Goal: Transaction & Acquisition: Purchase product/service

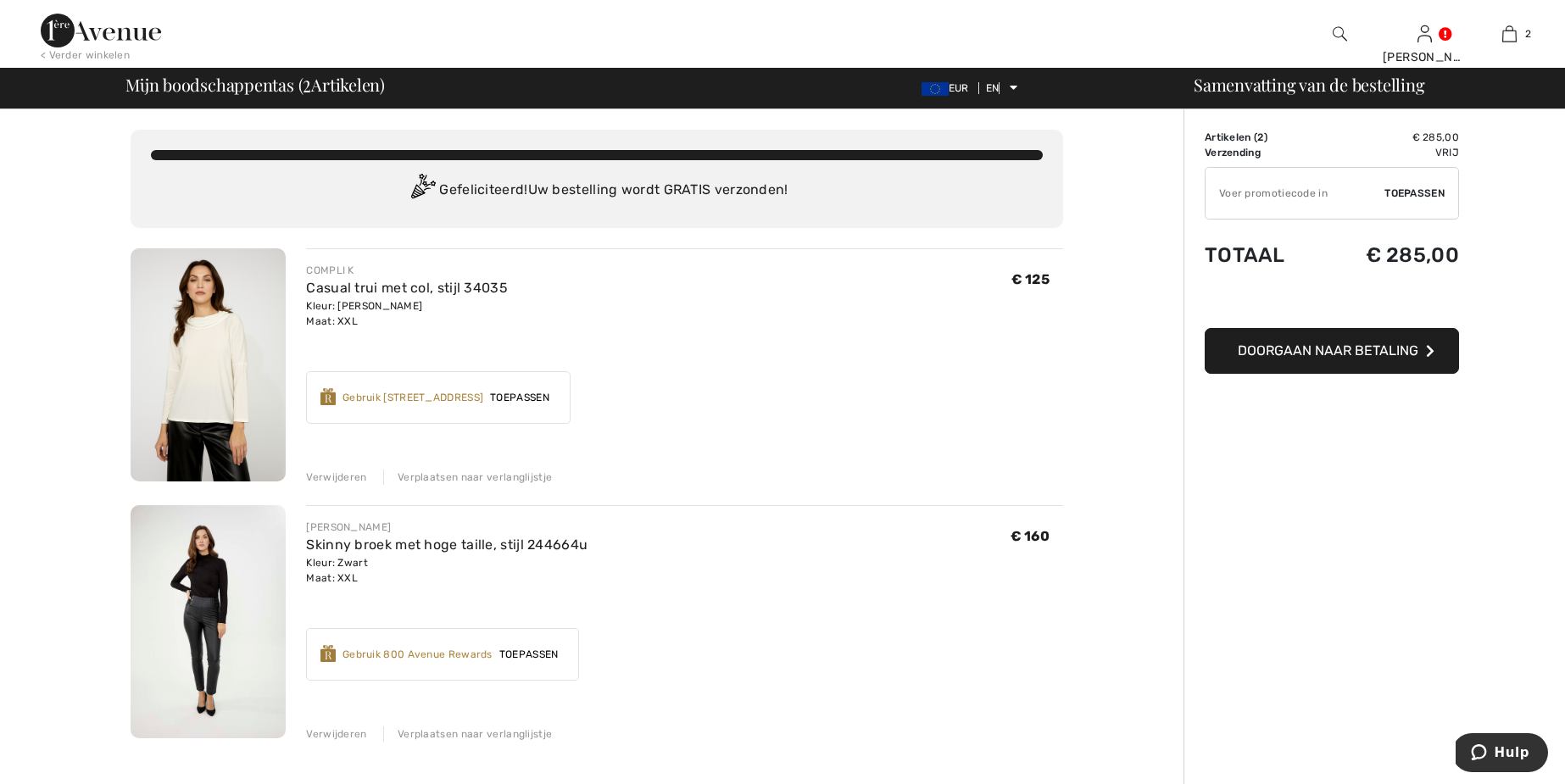
click at [217, 311] on img at bounding box center [208, 364] width 155 height 233
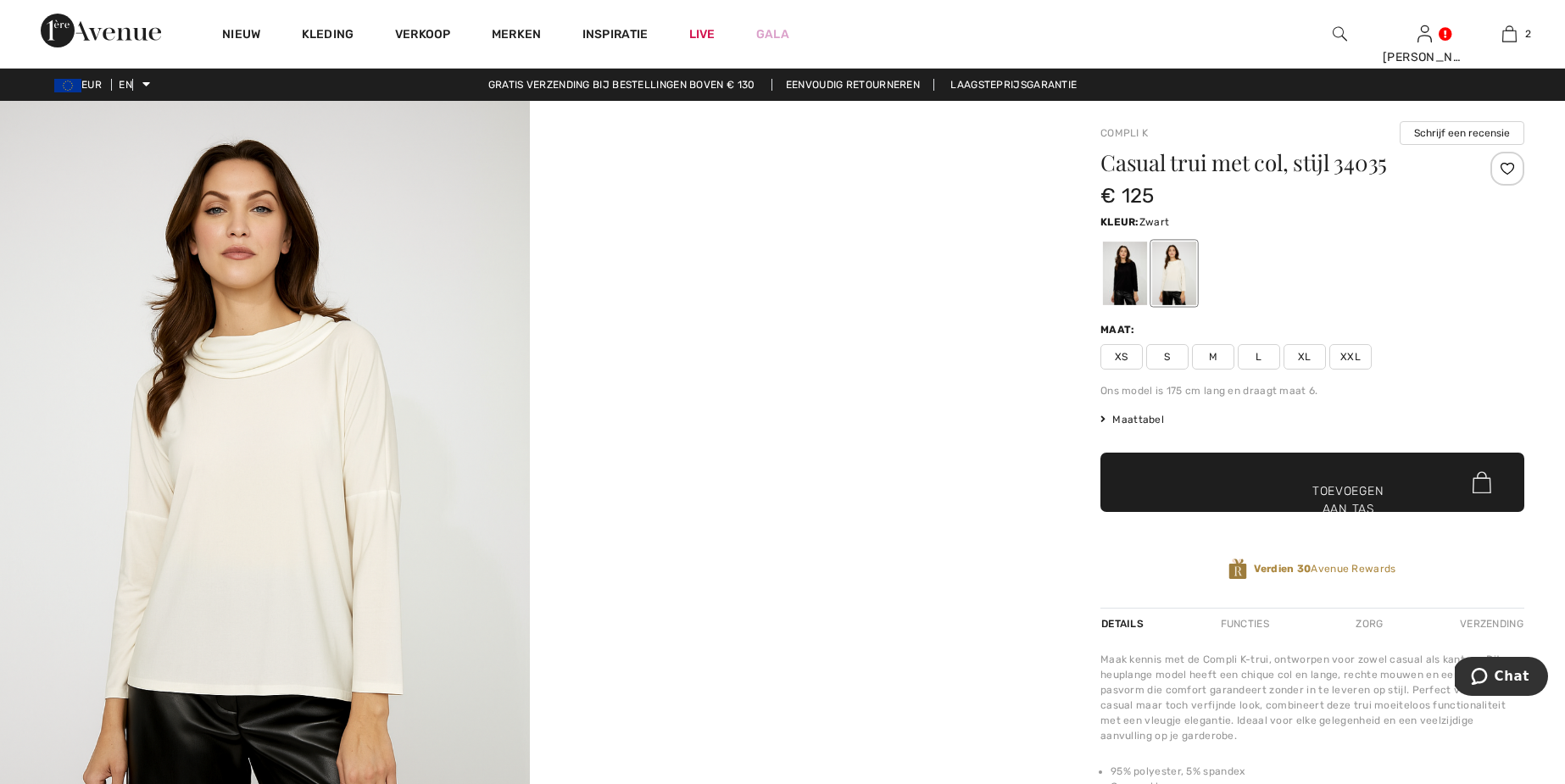
click at [1128, 278] on div at bounding box center [1125, 273] width 44 height 63
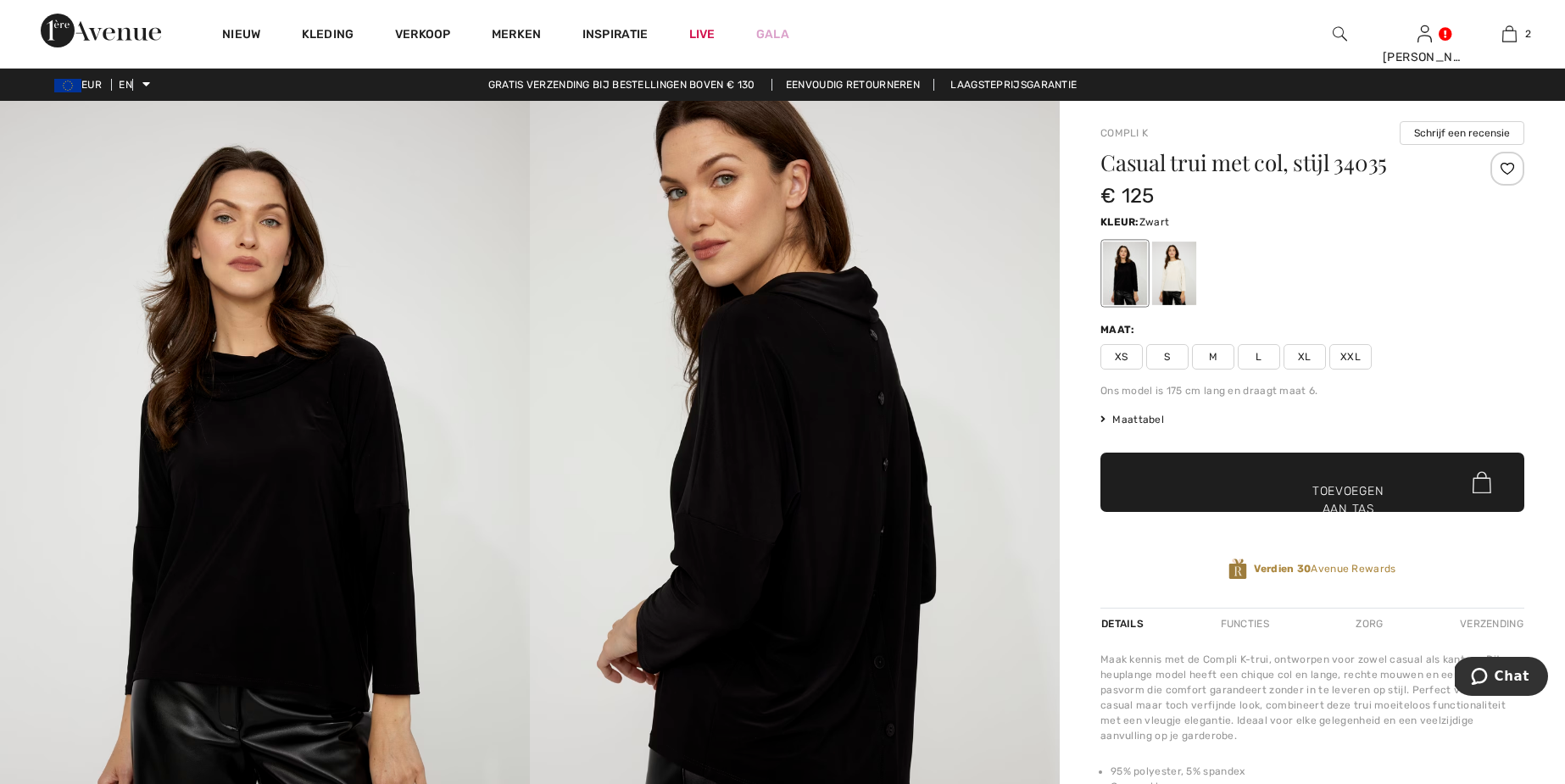
click at [1127, 276] on div at bounding box center [1125, 273] width 44 height 63
click at [1349, 354] on font "XXL" at bounding box center [1351, 357] width 21 height 12
click at [1336, 489] on font "Toevoegen aan tas" at bounding box center [1349, 499] width 71 height 35
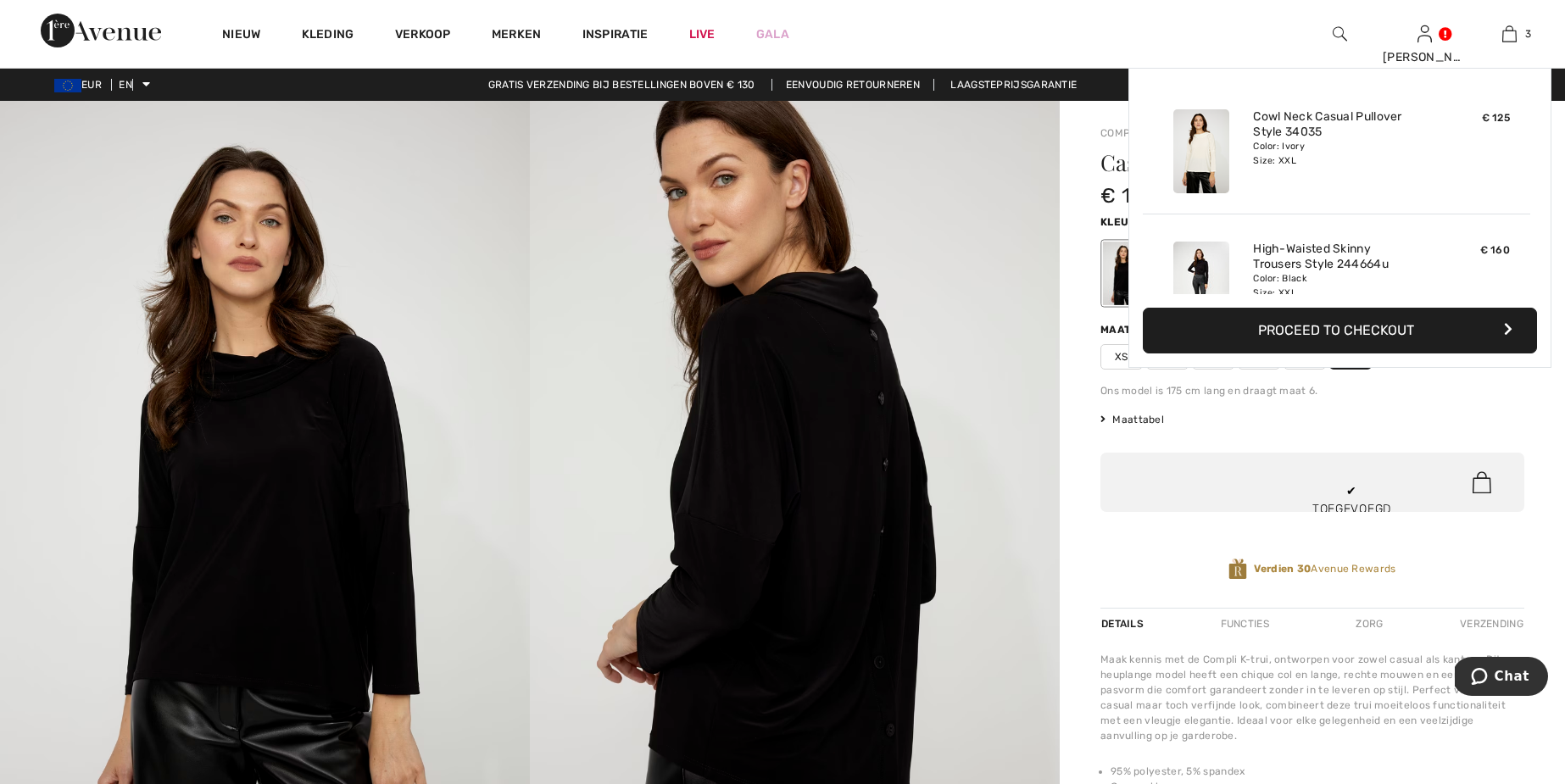
scroll to position [185, 0]
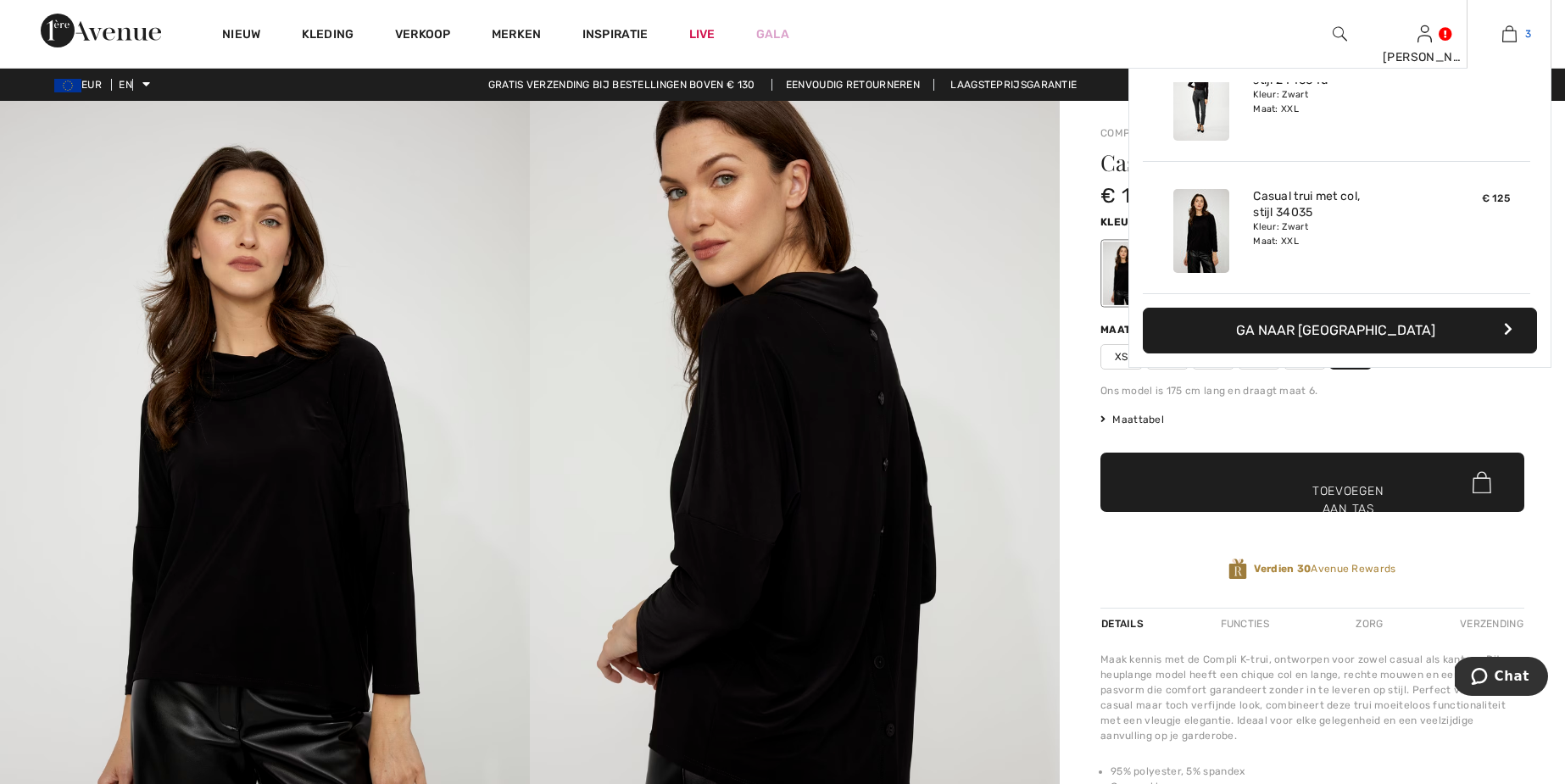
click at [1511, 28] on img at bounding box center [1510, 34] width 15 height 21
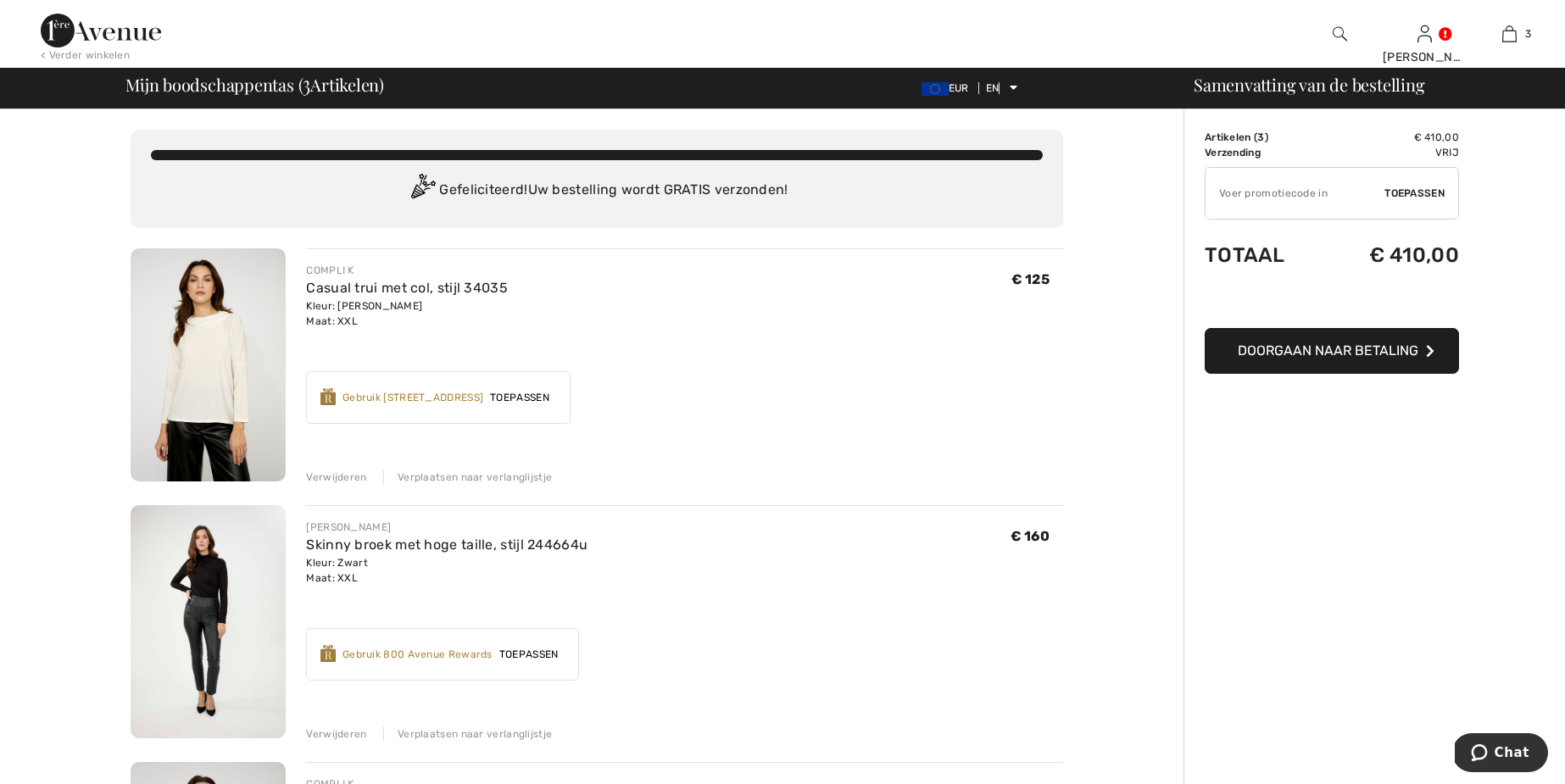
click at [216, 365] on img at bounding box center [208, 364] width 155 height 233
click at [345, 477] on font "Verwijderen" at bounding box center [337, 478] width 61 height 12
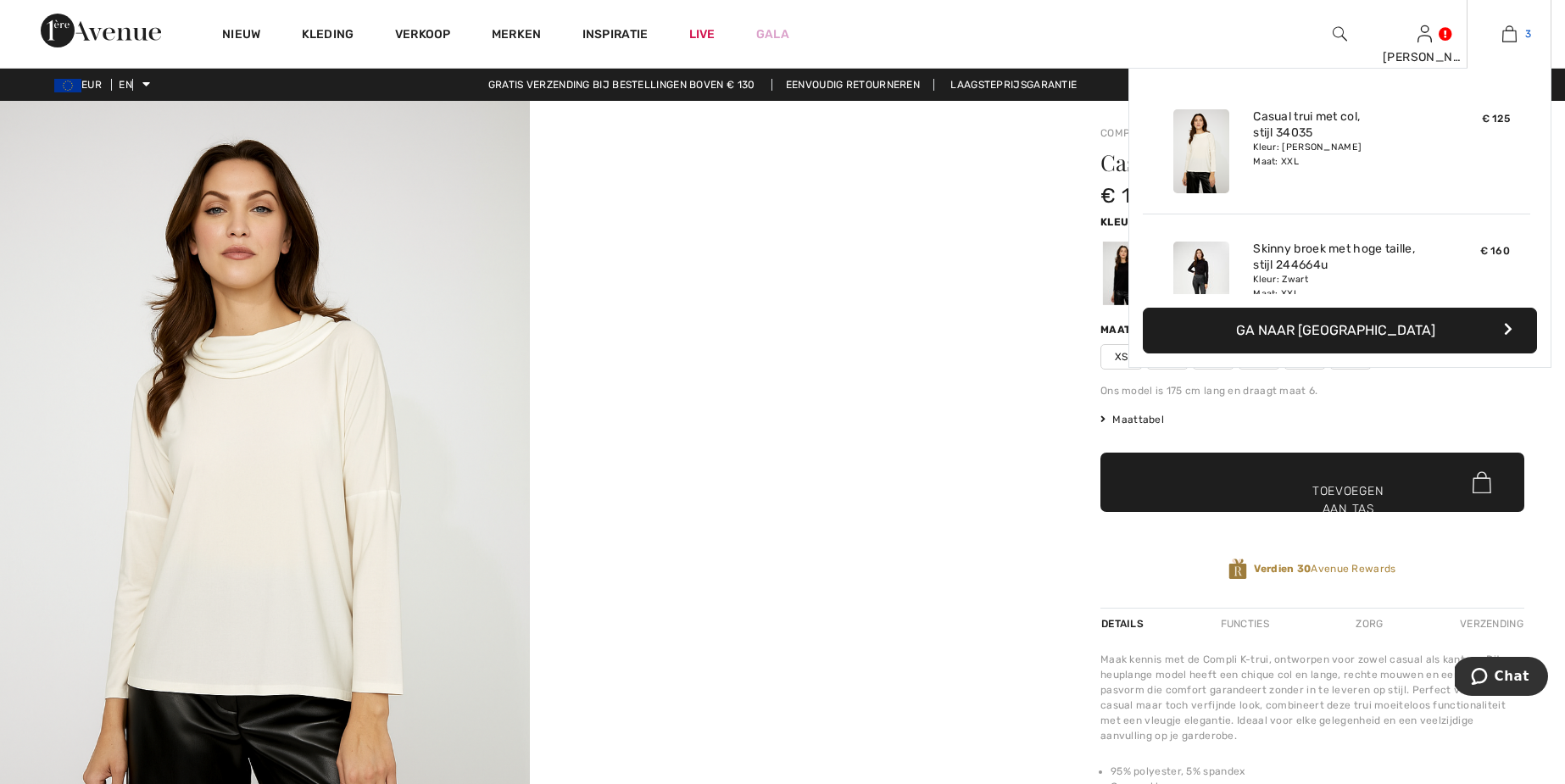
click at [1507, 33] on img at bounding box center [1510, 34] width 15 height 21
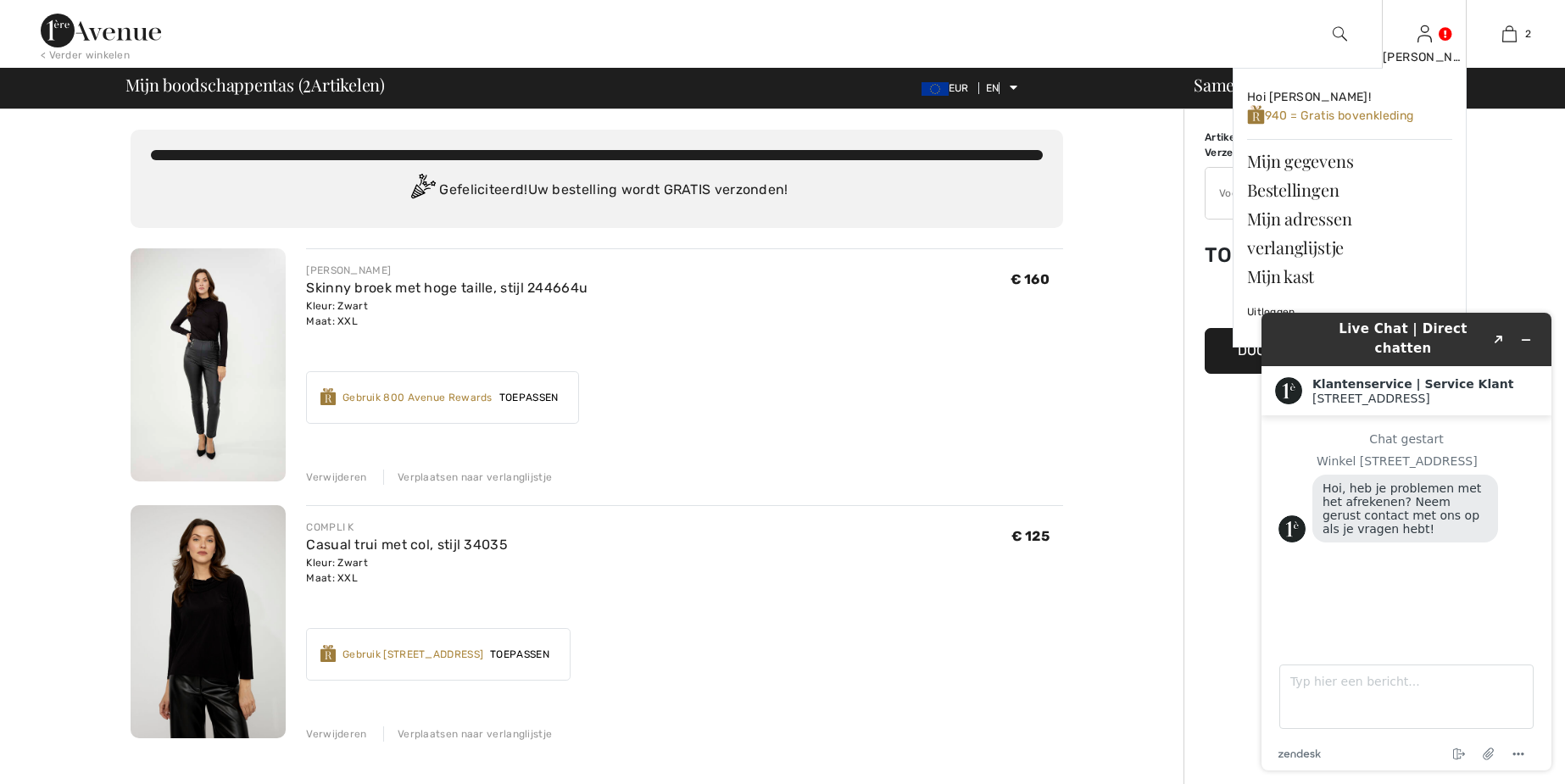
click at [1424, 54] on font "[PERSON_NAME]" at bounding box center [1433, 57] width 100 height 15
click at [1427, 33] on img at bounding box center [1425, 34] width 15 height 21
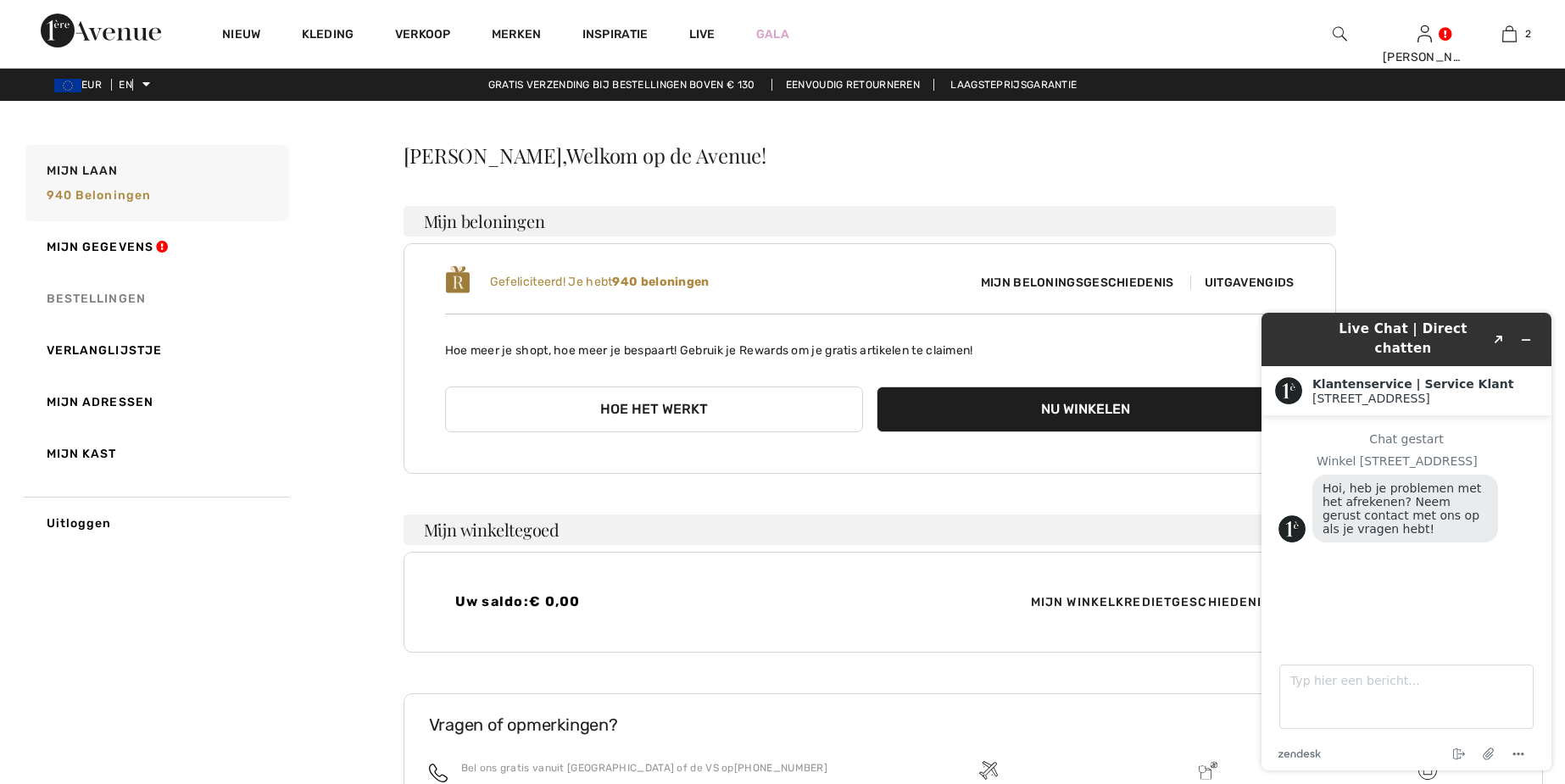
click at [118, 300] on font "Bestellingen" at bounding box center [96, 299] width 100 height 15
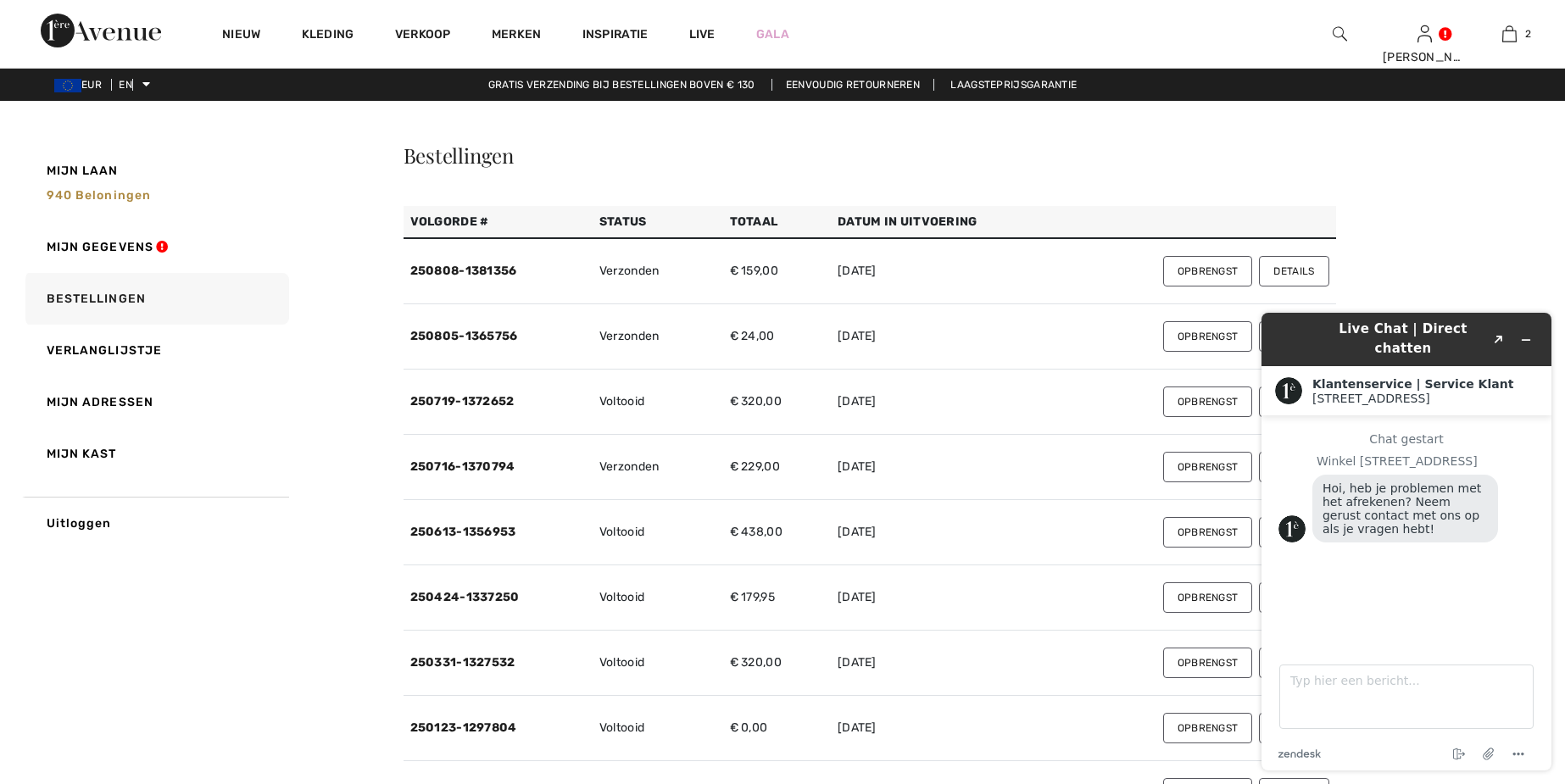
click at [1285, 270] on font "Details" at bounding box center [1293, 272] width 41 height 12
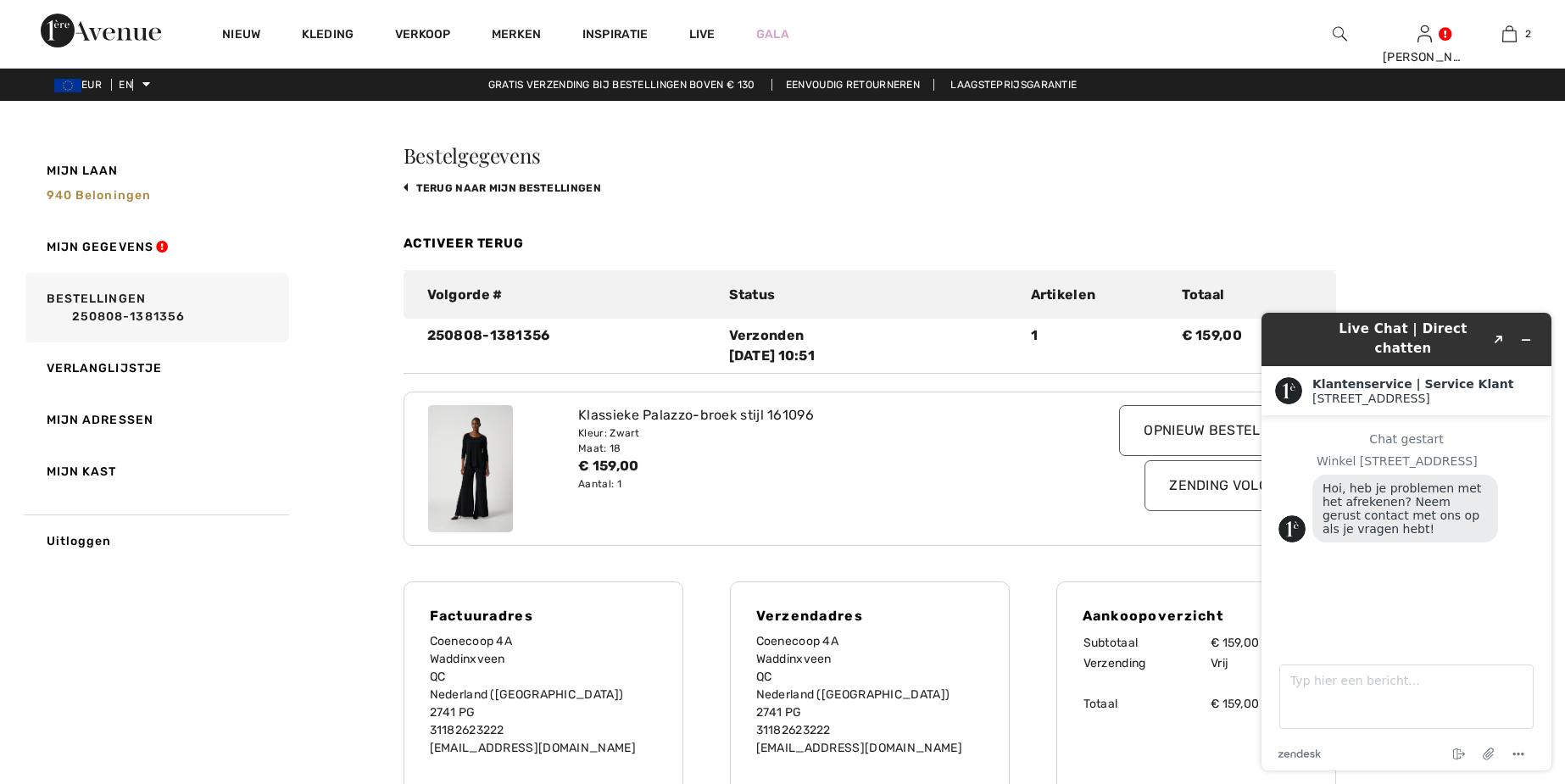
click at [1047, 453] on div "Maat: 18" at bounding box center [832, 448] width 507 height 16
click at [1027, 427] on div "Kleur: Zwart" at bounding box center [832, 434] width 507 height 16
click at [1427, 231] on div "Bestelgegevens terug naar Mijn Bestellingen Activeer Terug Volgorde # Status Ar…" at bounding box center [974, 662] width 1141 height 1033
click at [1525, 340] on icon "Widget minimaliseren" at bounding box center [1526, 340] width 8 height 0
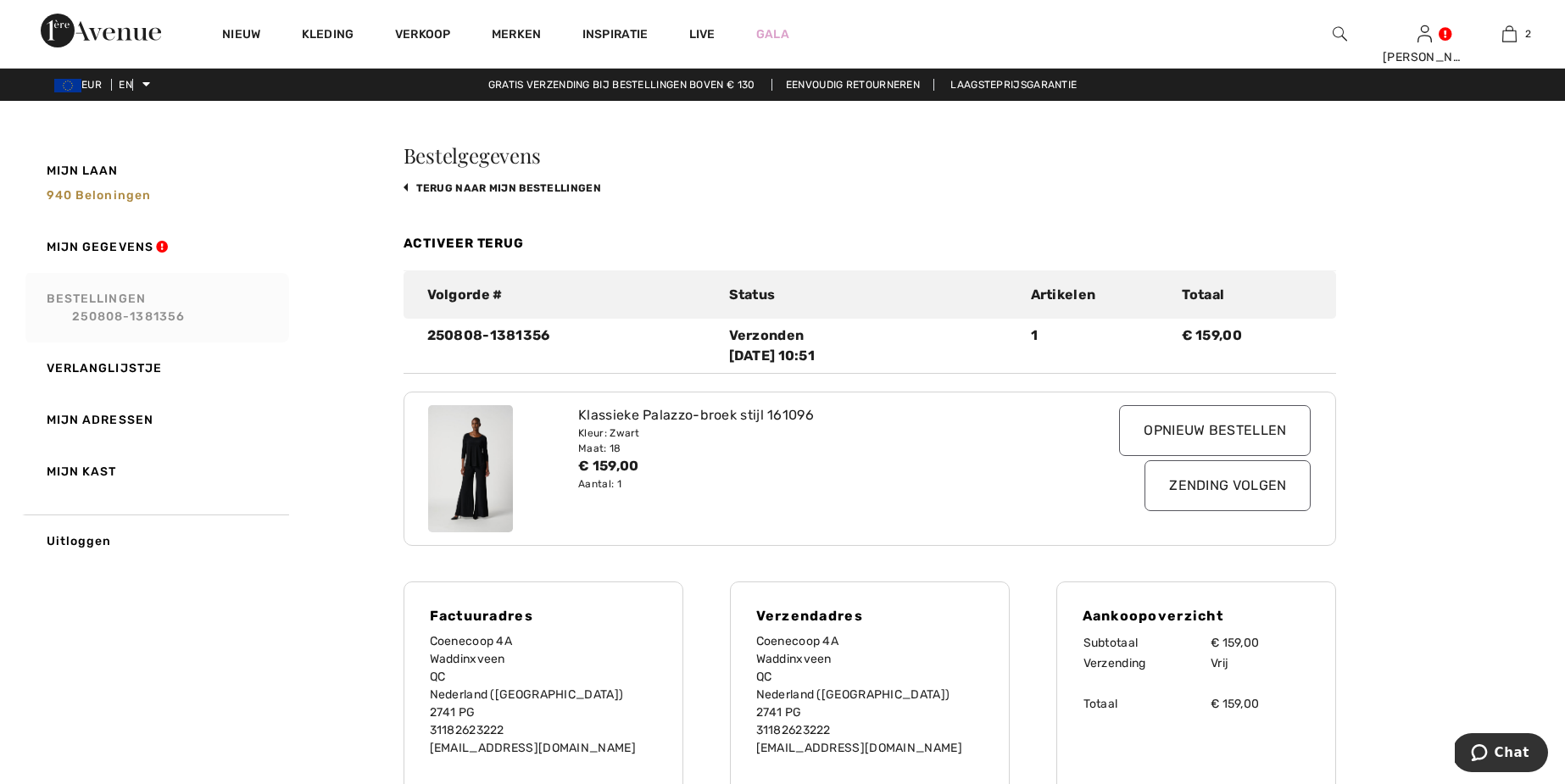
click at [96, 289] on link "Bestellingen 250808-1381356" at bounding box center [155, 307] width 267 height 69
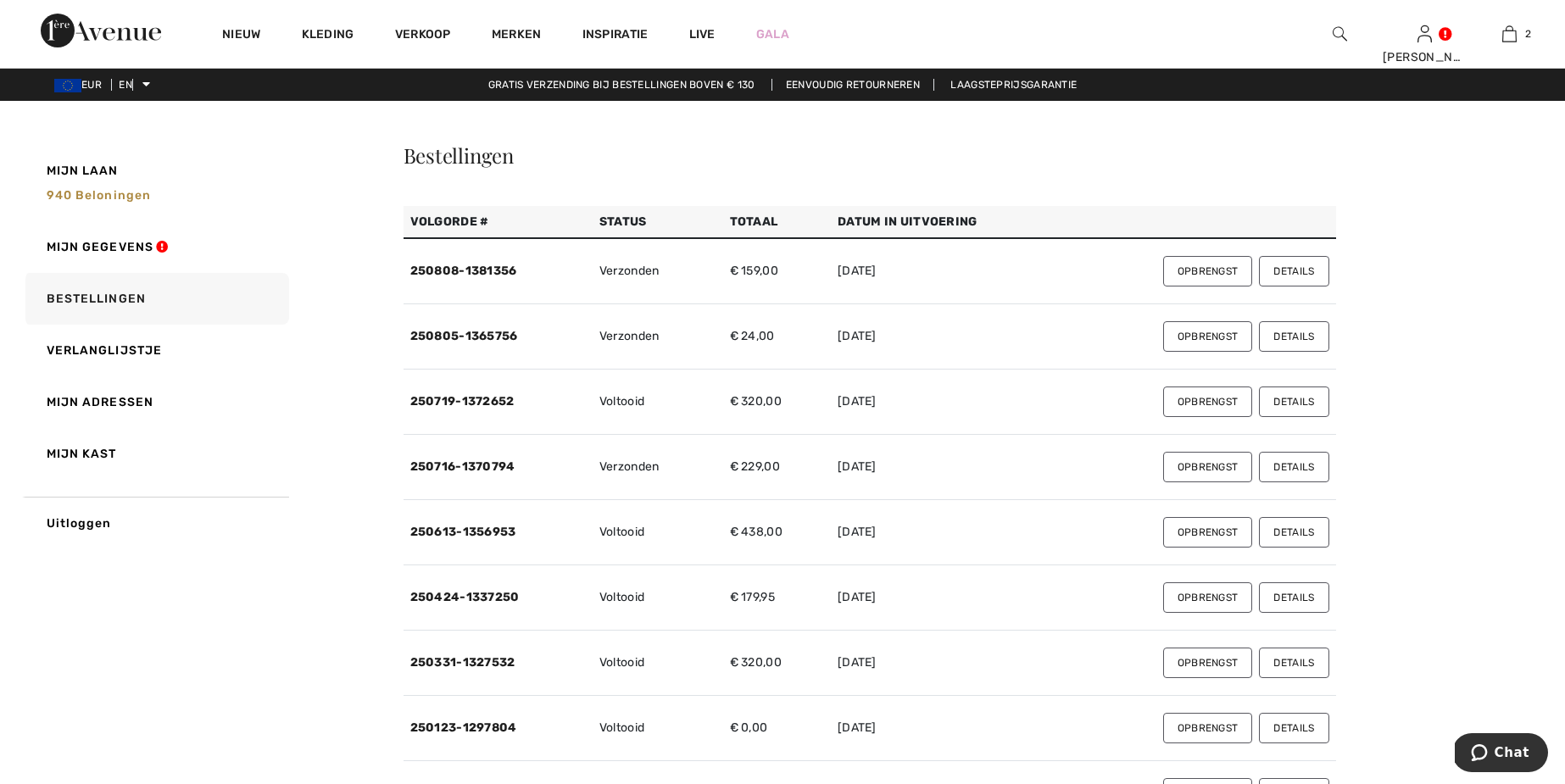
click at [1316, 337] on button "Details" at bounding box center [1294, 336] width 69 height 30
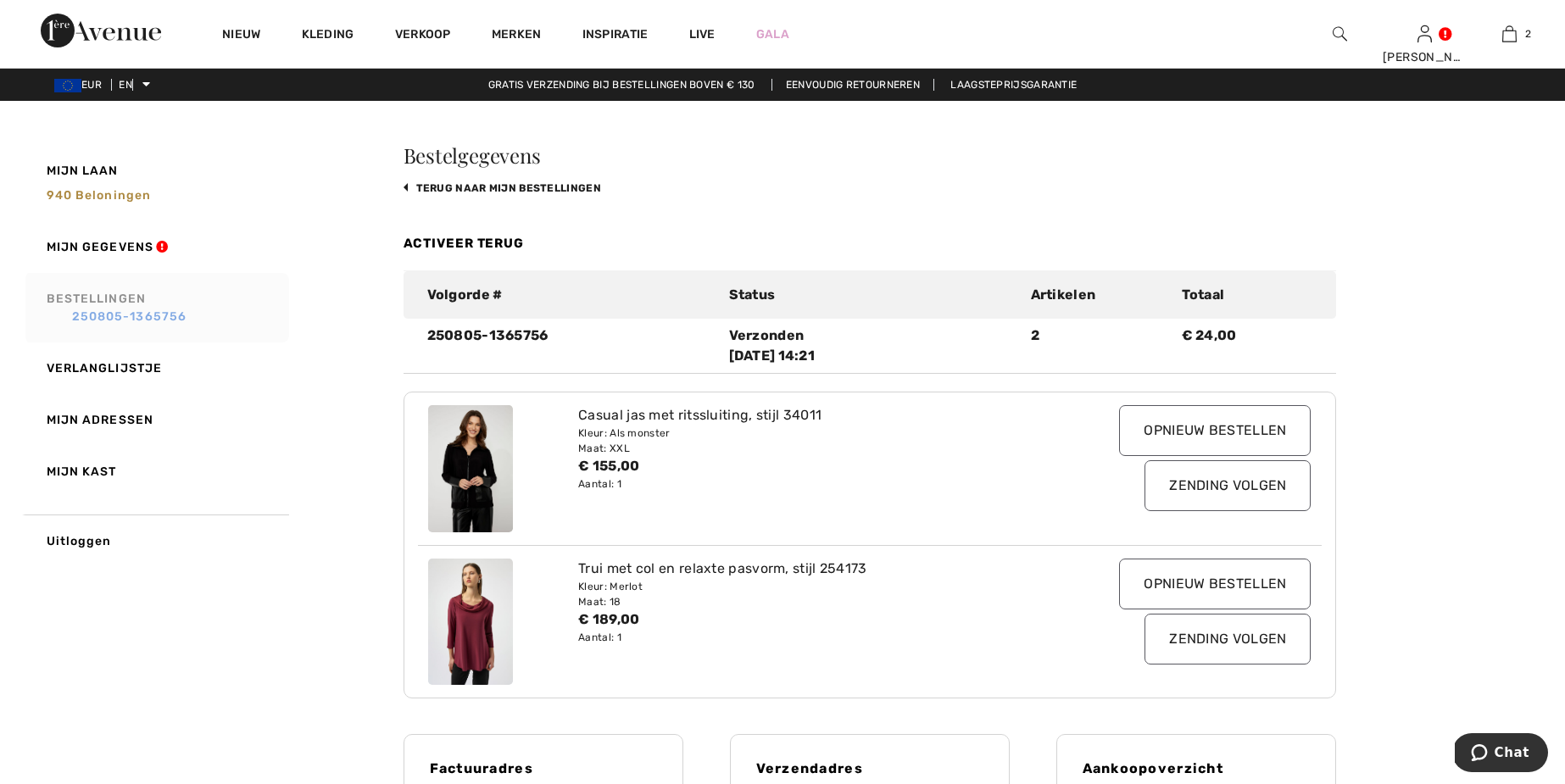
click at [96, 309] on link "250805-1365756" at bounding box center [165, 317] width 237 height 18
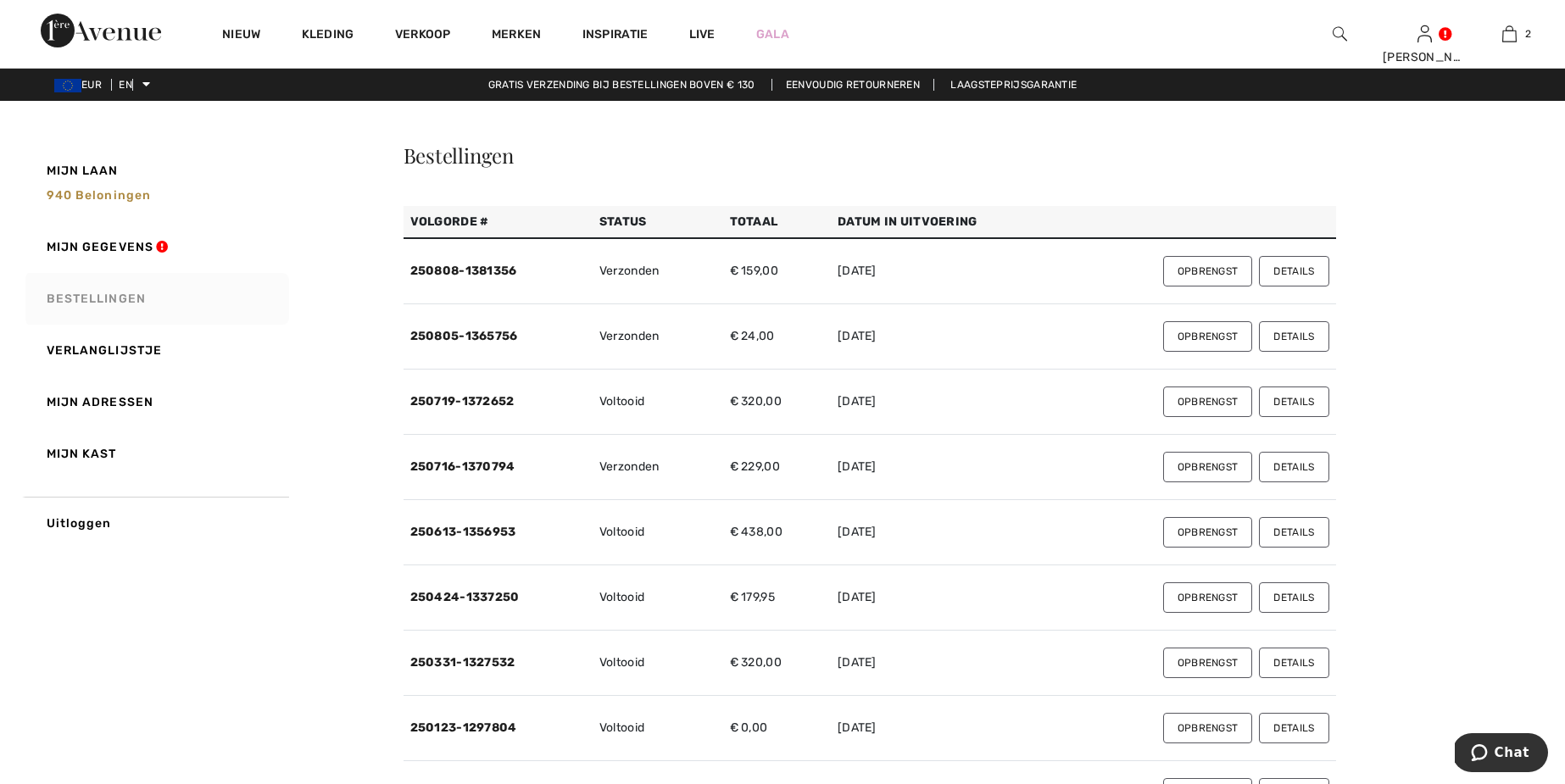
click at [1303, 398] on font "Details" at bounding box center [1293, 402] width 41 height 12
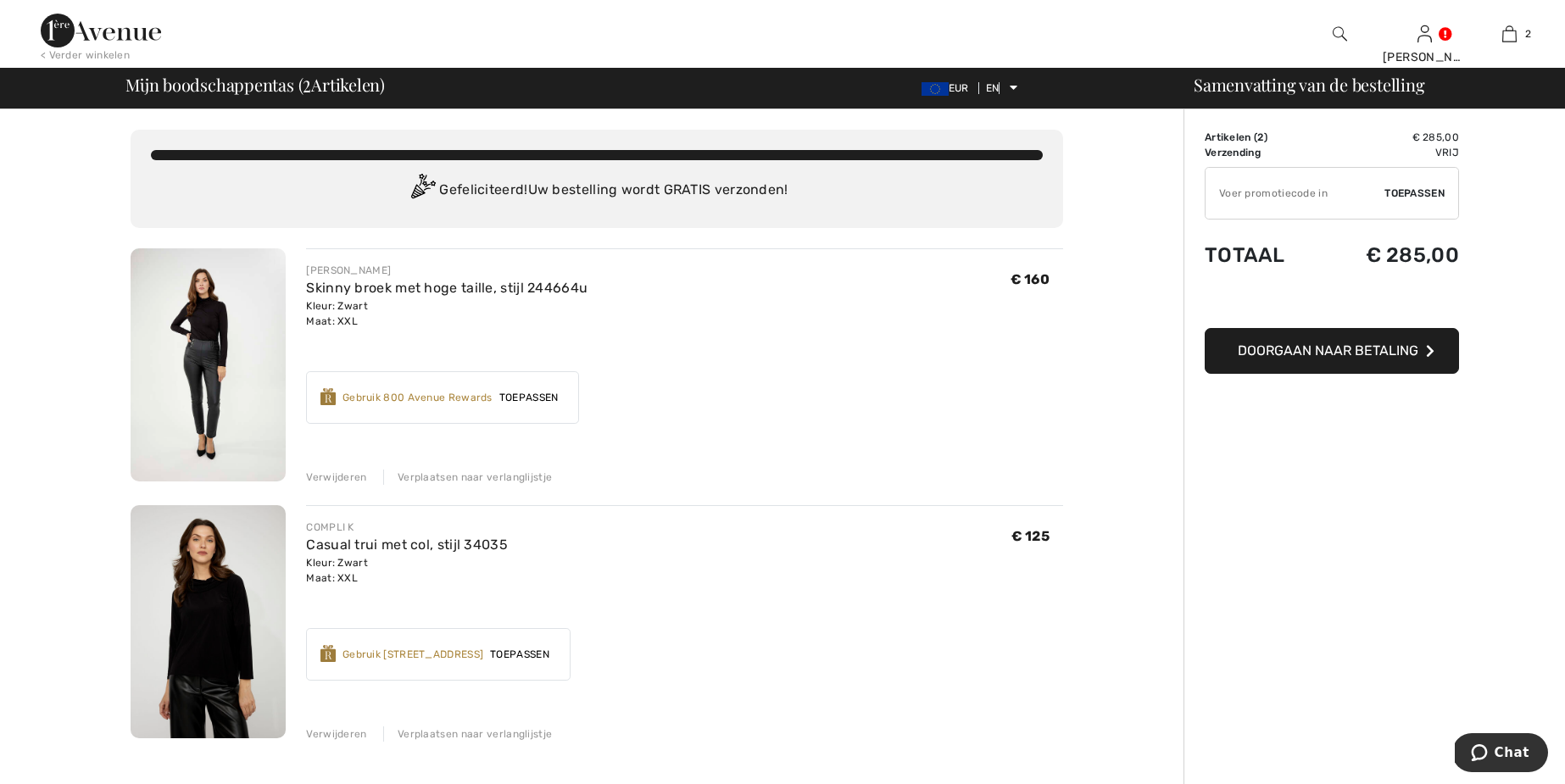
click at [528, 396] on font "Toepassen" at bounding box center [529, 398] width 60 height 12
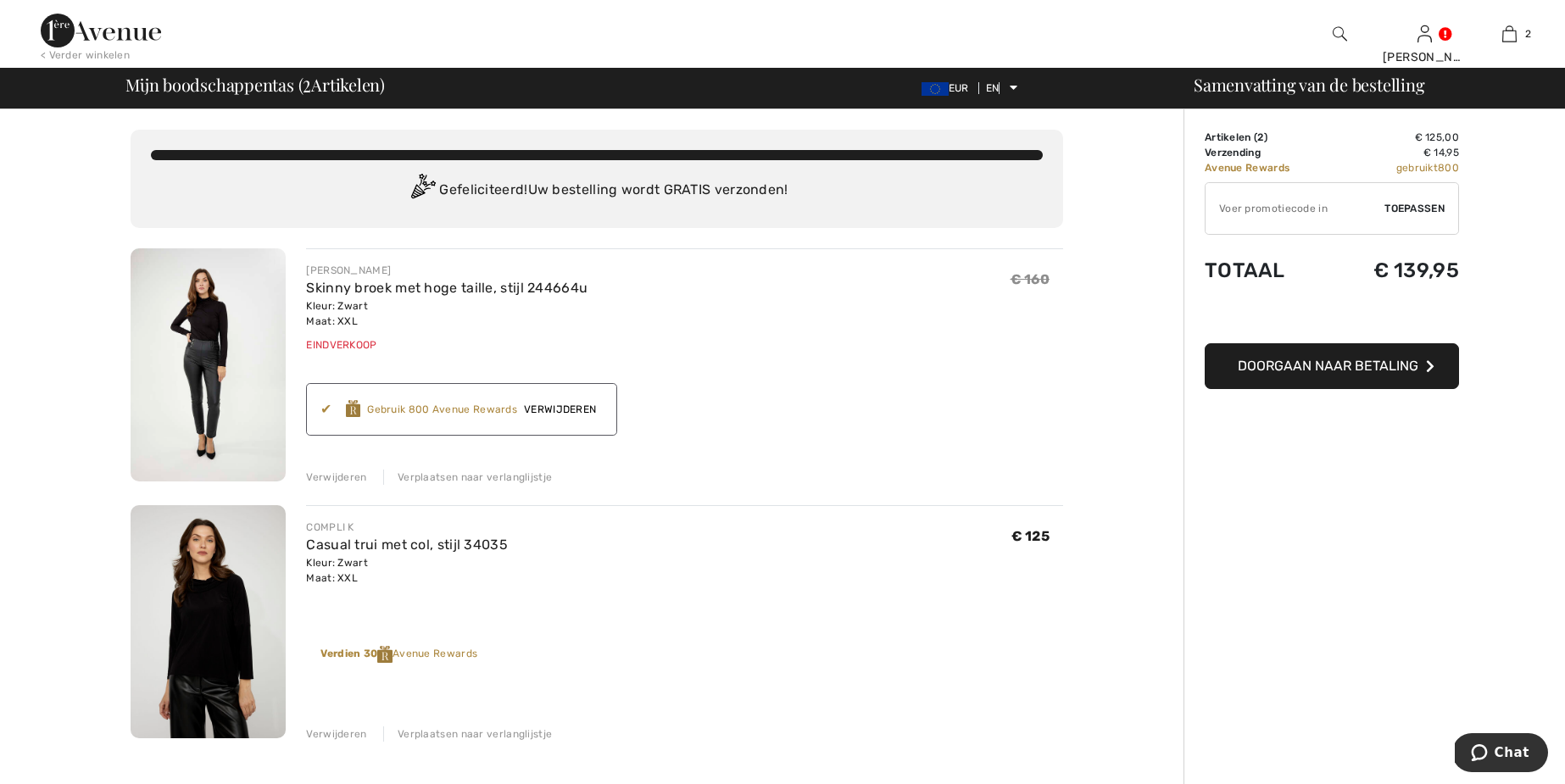
click at [1370, 366] on font "Doorgaan naar betaling" at bounding box center [1328, 365] width 181 height 16
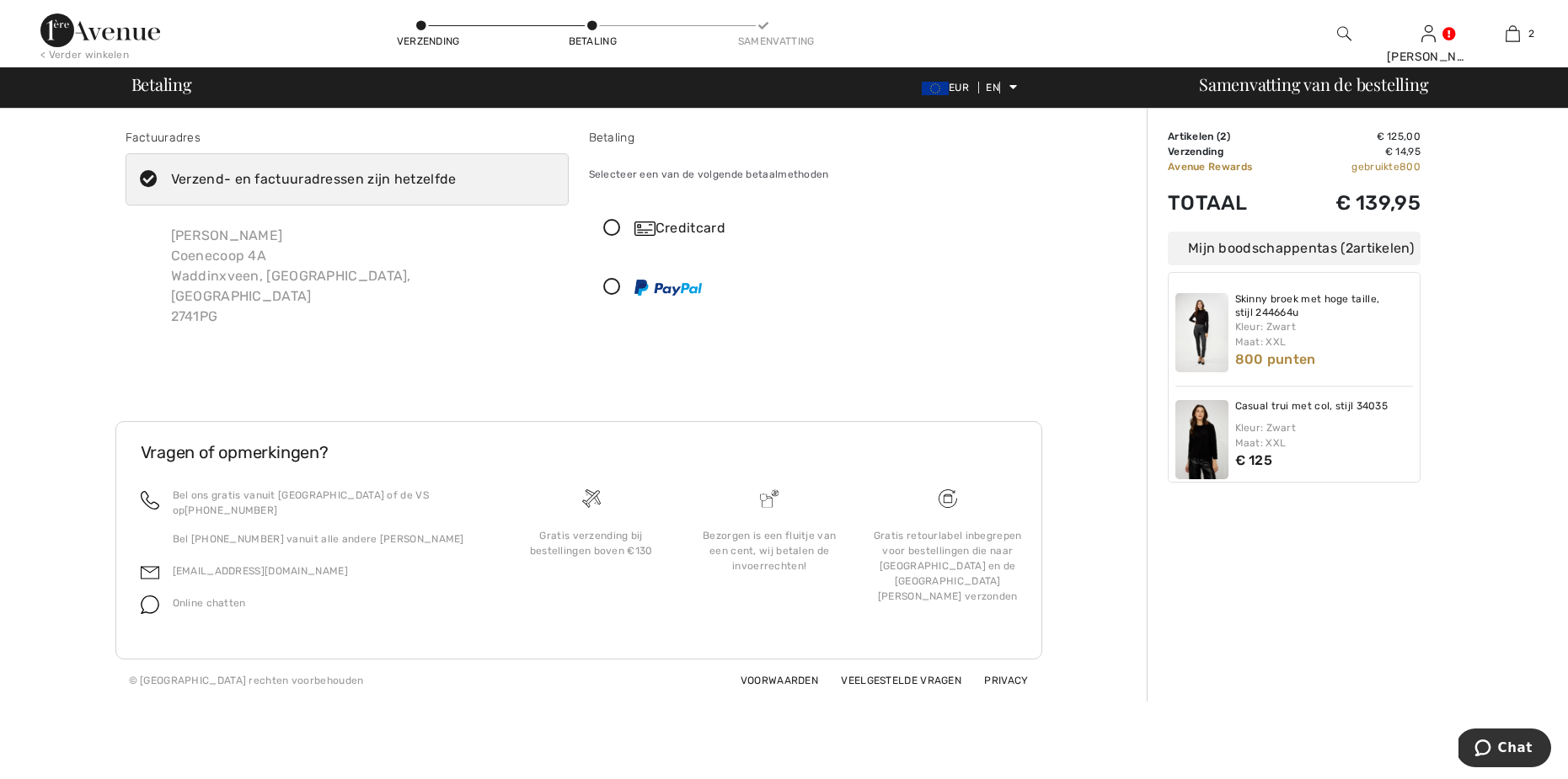
click at [619, 225] on icon at bounding box center [612, 229] width 45 height 18
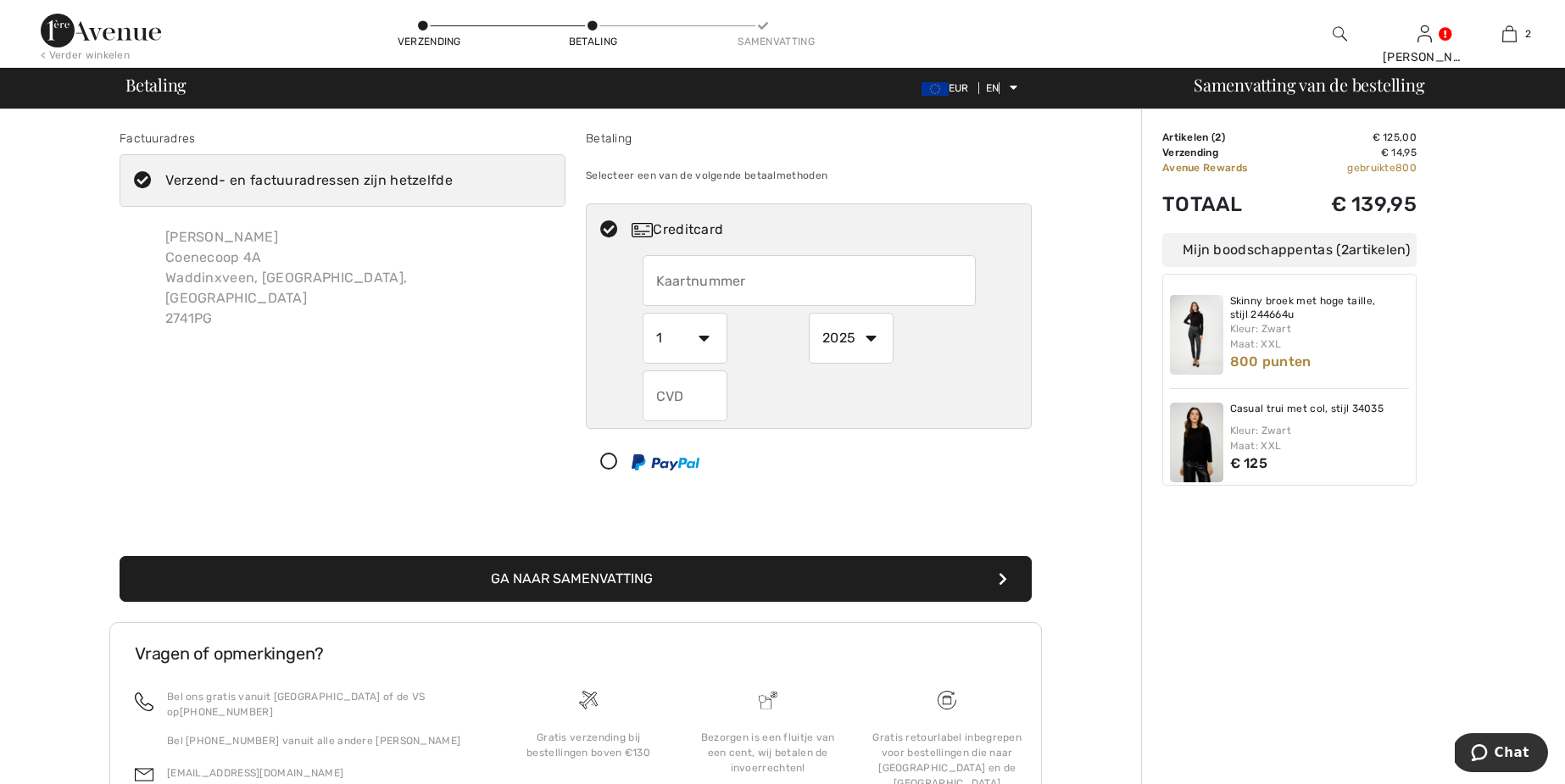
click at [792, 265] on input "text" at bounding box center [809, 280] width 333 height 51
click at [808, 290] on input "text" at bounding box center [809, 280] width 333 height 51
click at [704, 342] on select "1 2 3 4 5 6 7 8 9 10 11 12" at bounding box center [686, 337] width 85 height 51
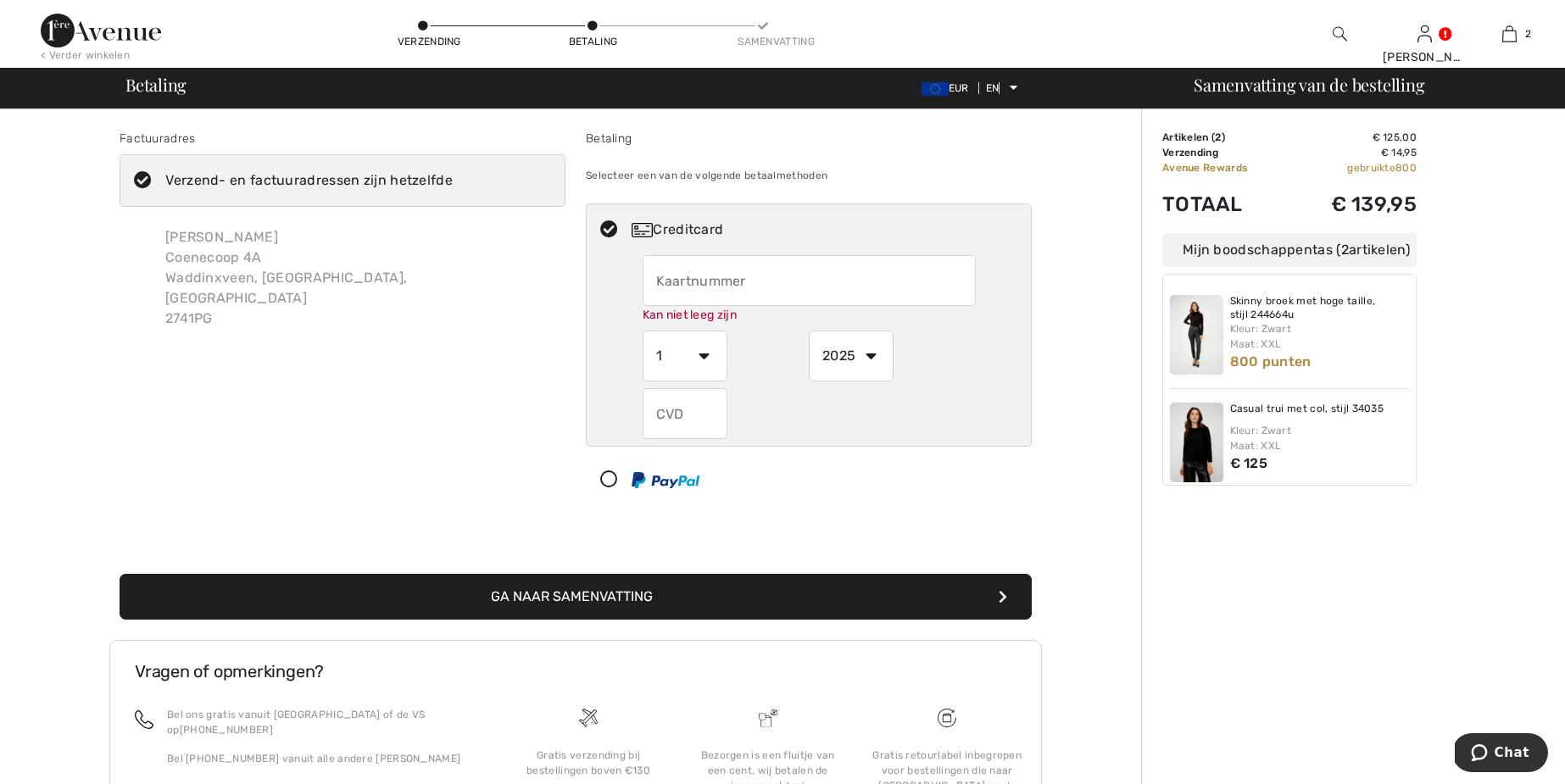
select select "3"
click at [643, 331] on select "1 2 3 4 5 6 7 8 9 10 11 12" at bounding box center [686, 356] width 85 height 51
click at [873, 352] on select "2025 2026 2027 2028 2029 2030 2031 2032 2033 2034 2035" at bounding box center [852, 356] width 85 height 51
select select "2029"
click at [809, 331] on select "2025 2026 2027 2028 2029 2030 2031 2032 2033 2034 2035" at bounding box center [852, 356] width 85 height 51
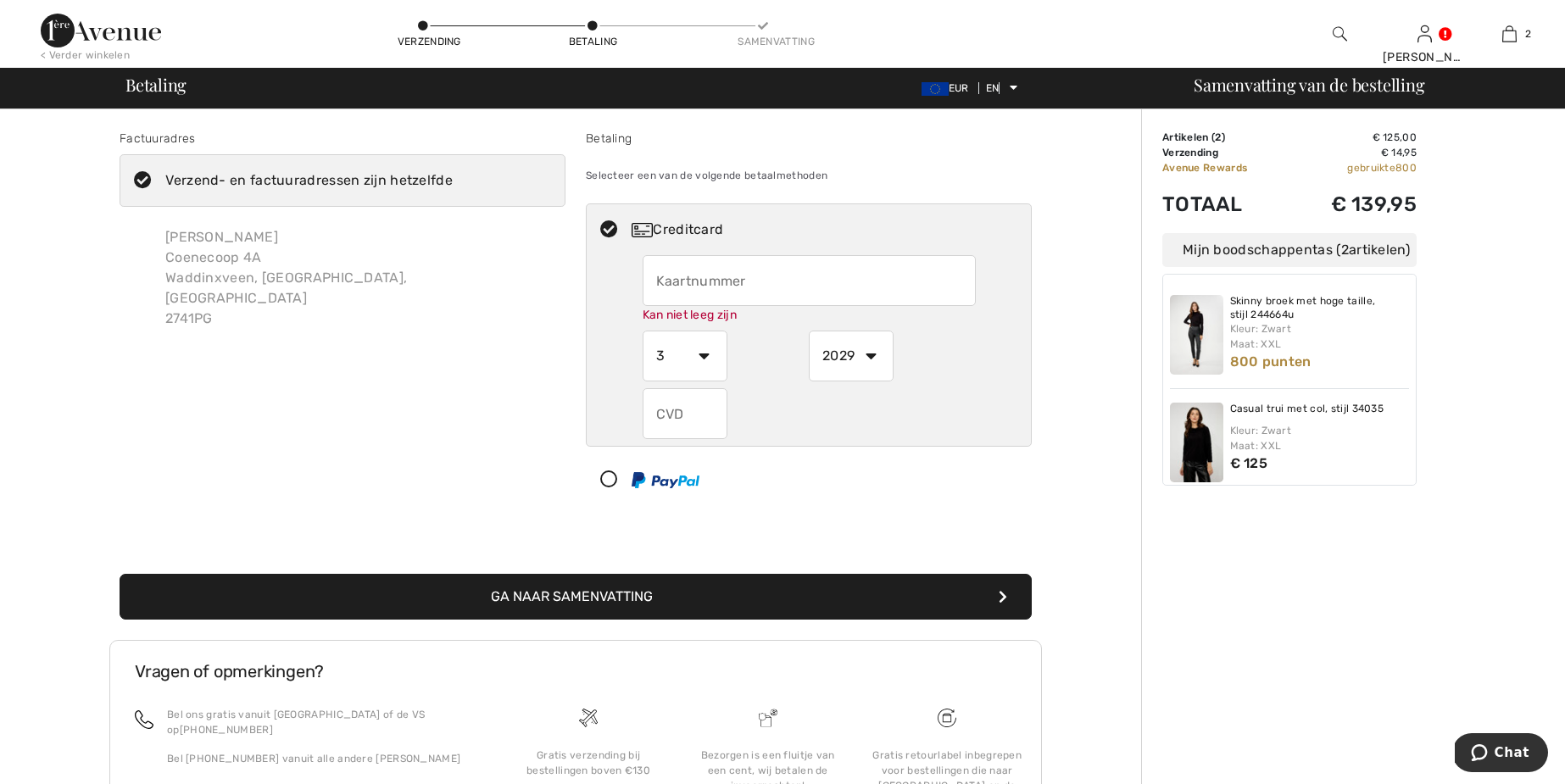
click at [690, 405] on input "text" at bounding box center [686, 414] width 85 height 51
type input "248"
click at [693, 286] on input "text" at bounding box center [809, 280] width 333 height 51
type input "5341260000342722"
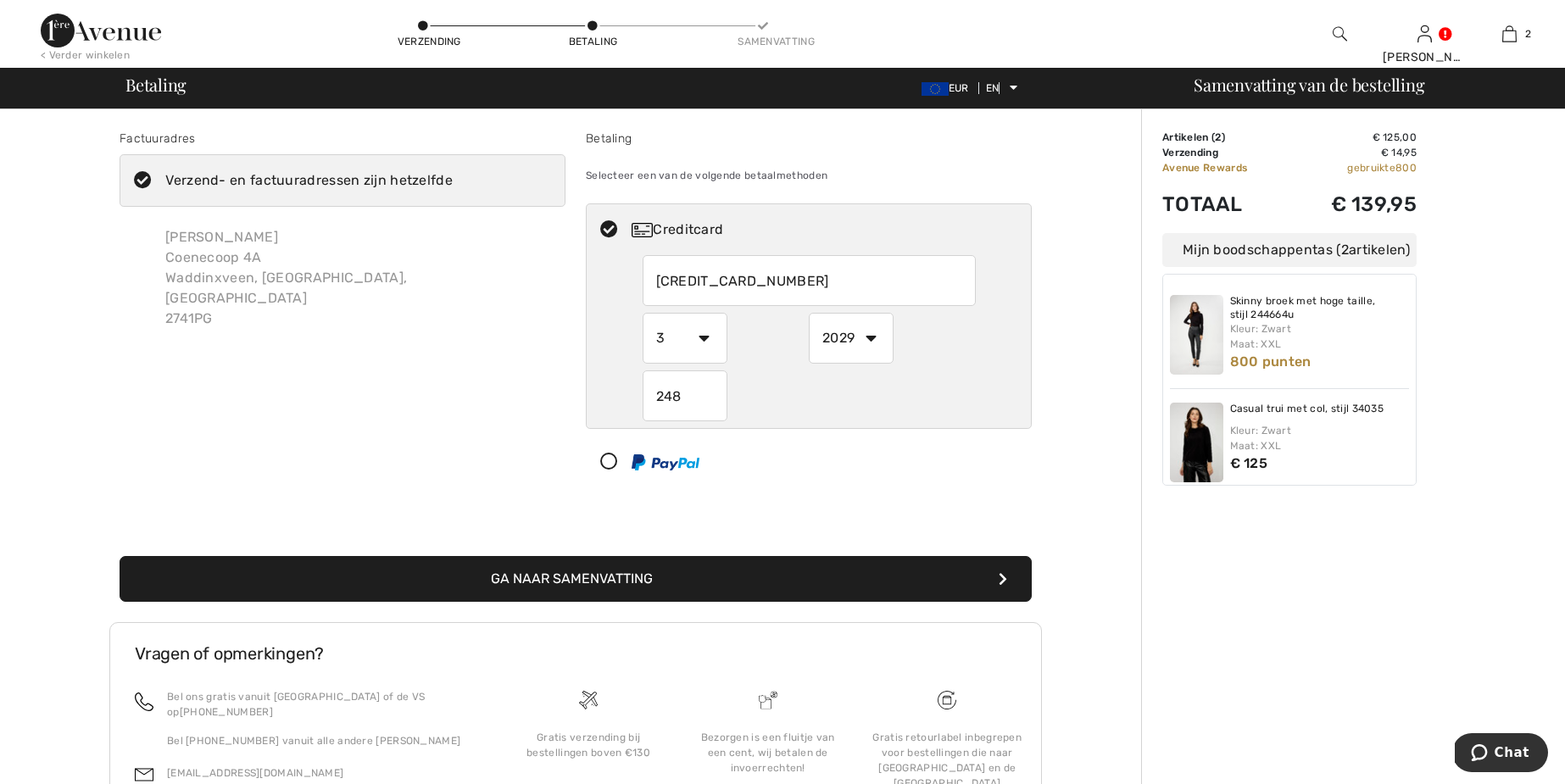
click at [666, 600] on button "Ga naar Samenvatting" at bounding box center [576, 579] width 912 height 46
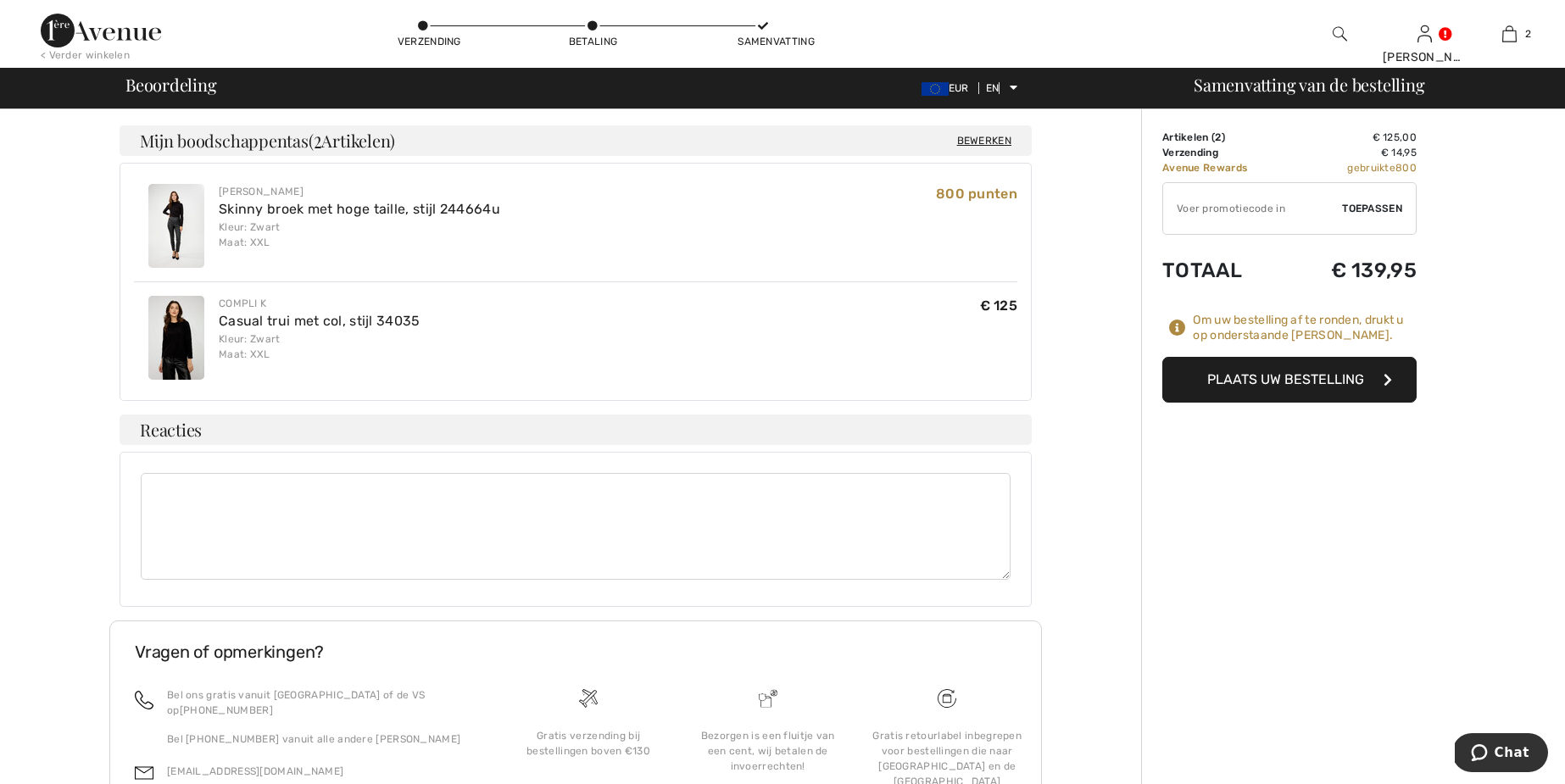
scroll to position [447, 0]
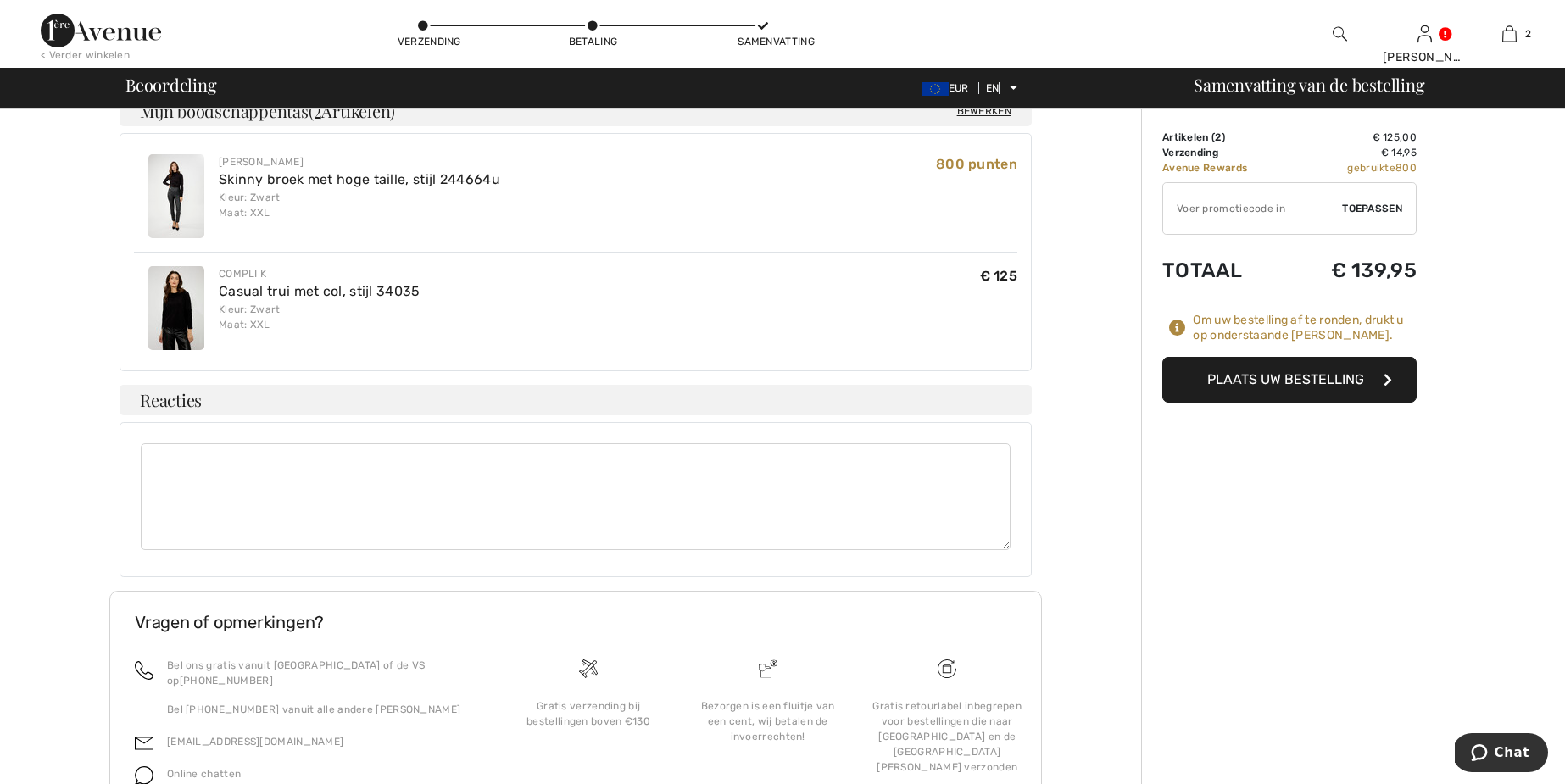
click at [438, 498] on textarea at bounding box center [576, 496] width 870 height 106
type textarea "S"
type textarea "Shipping a.s.a.p. if possible. Thank you, Carla"
click at [1295, 380] on font "Plaats uw bestelling" at bounding box center [1285, 379] width 157 height 16
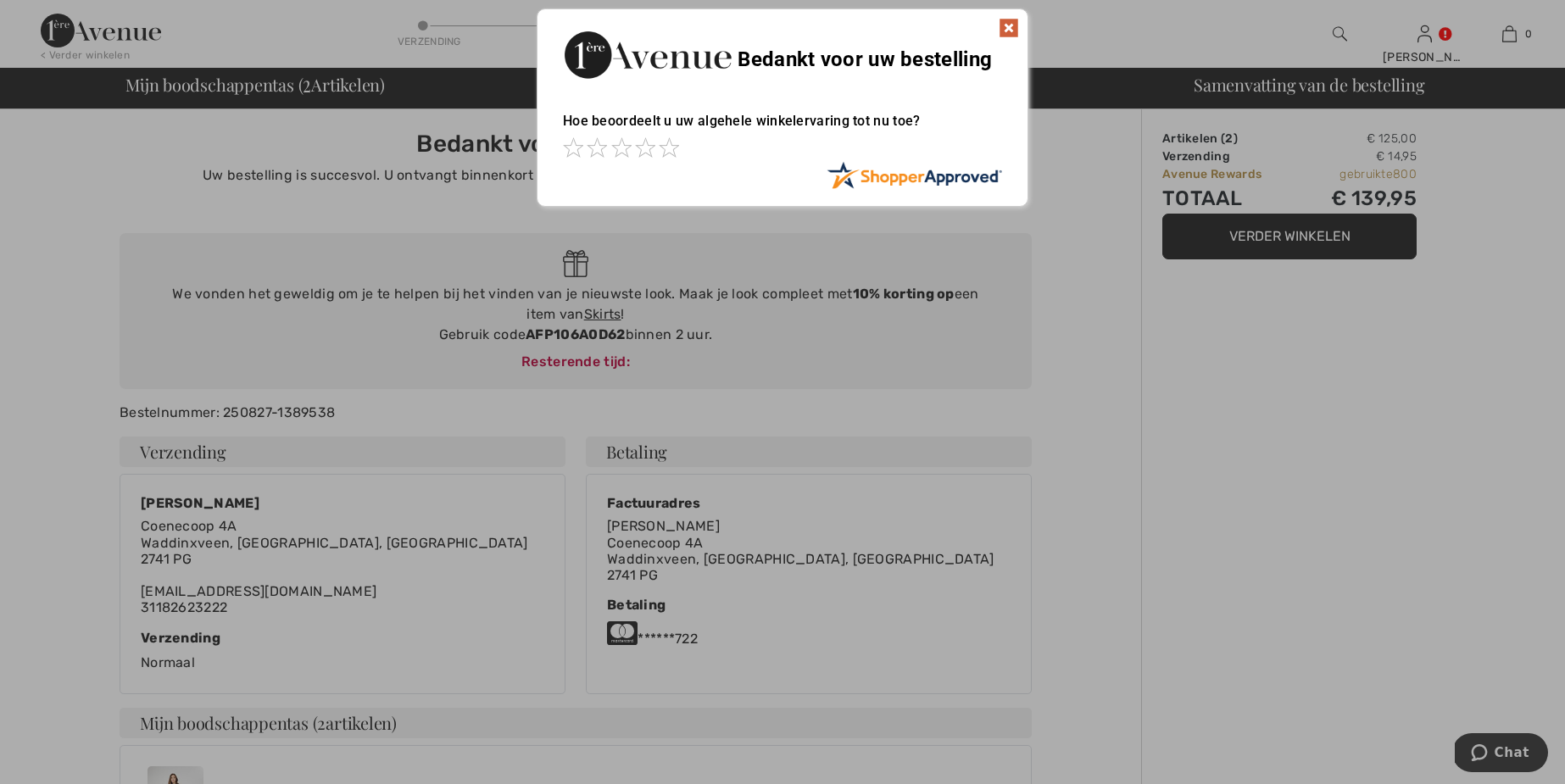
click at [1008, 28] on img at bounding box center [1009, 29] width 21 height 21
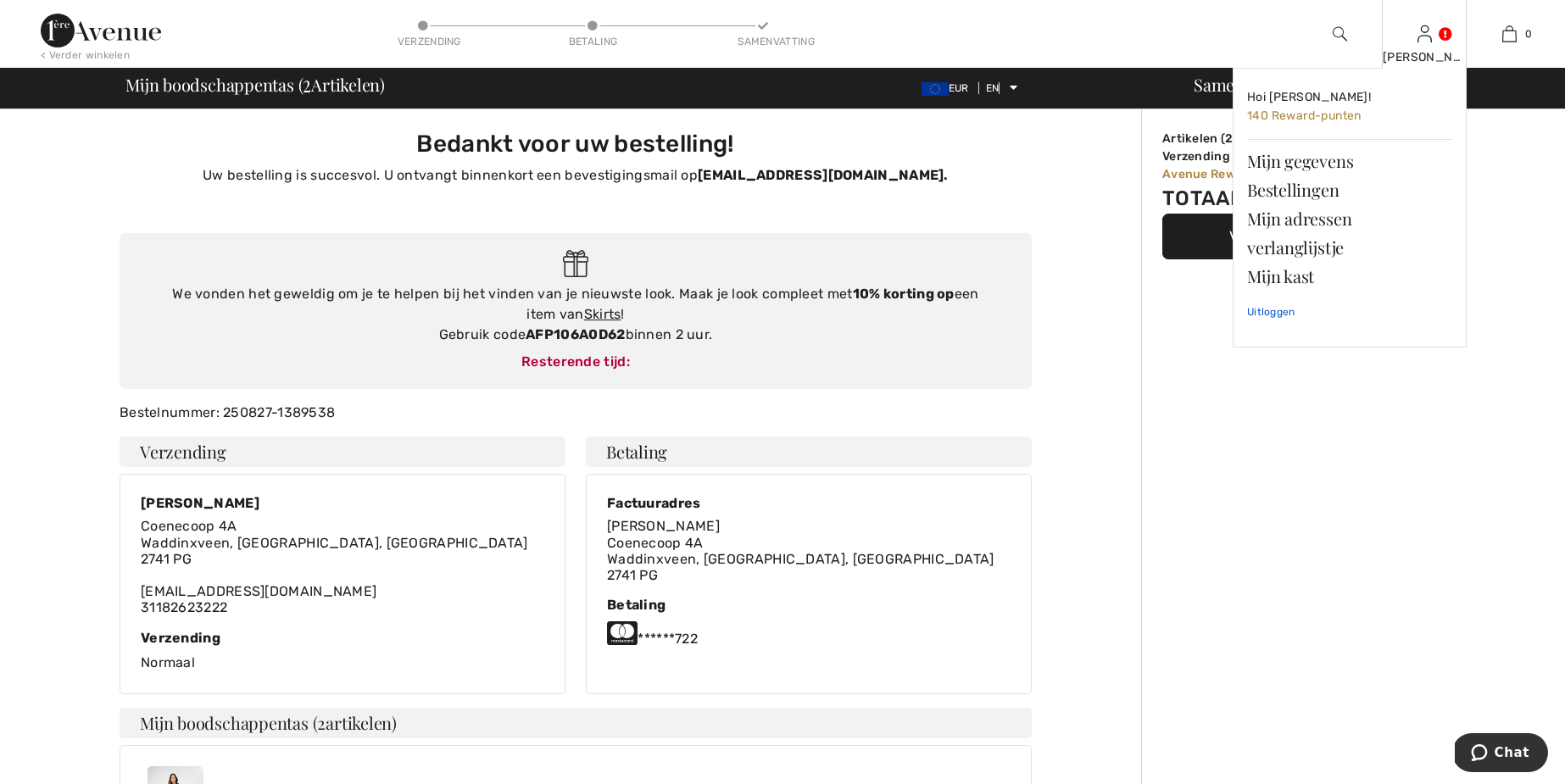
click at [1293, 311] on font "Uitloggen" at bounding box center [1272, 312] width 48 height 12
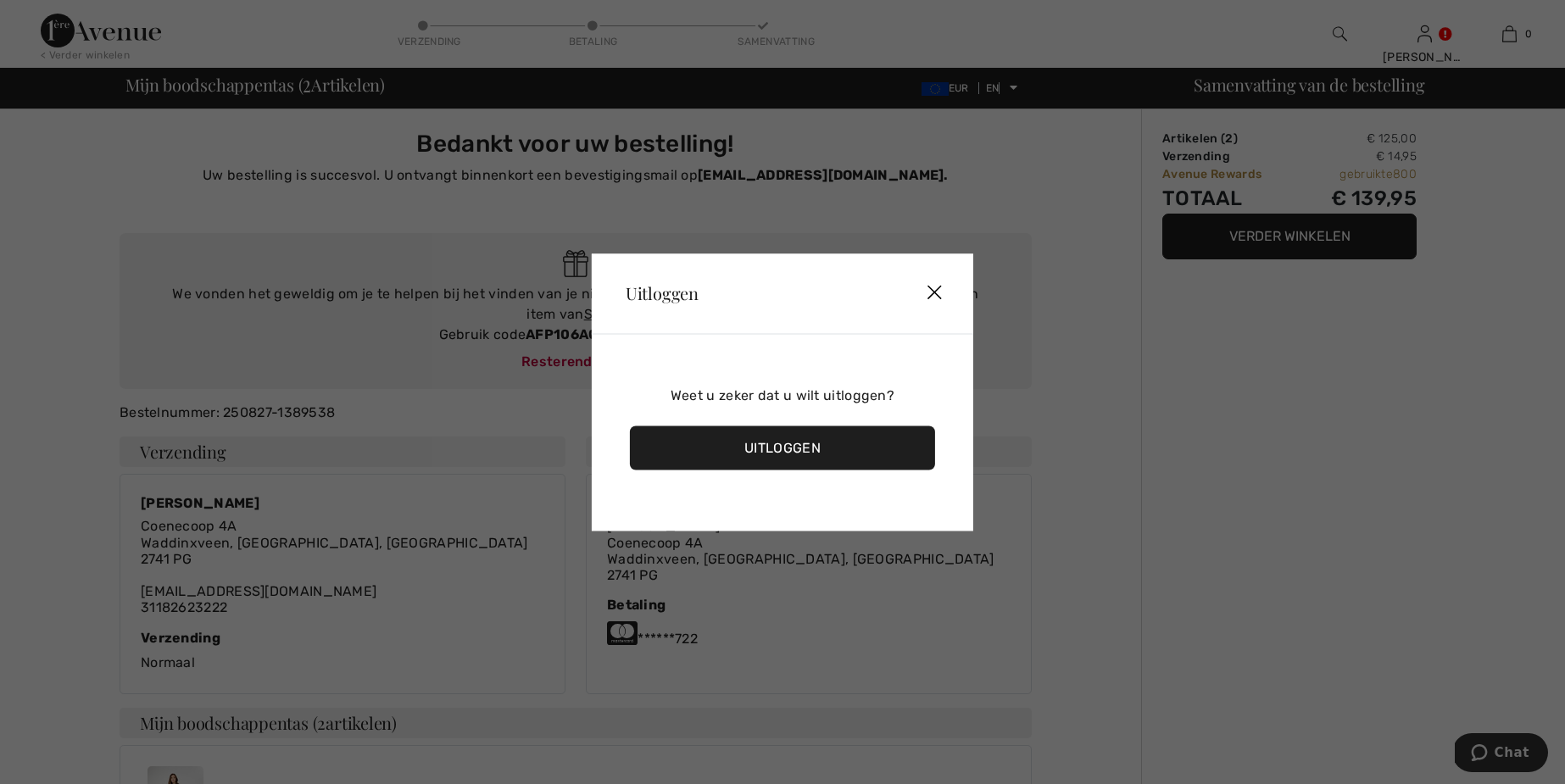
click at [853, 457] on div "Uitloggen" at bounding box center [782, 447] width 306 height 44
